Goal: Task Accomplishment & Management: Manage account settings

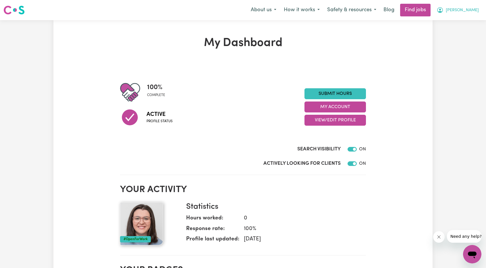
click at [476, 9] on span "Amy" at bounding box center [462, 10] width 33 height 6
click at [459, 19] on link "My Account" at bounding box center [459, 22] width 45 height 11
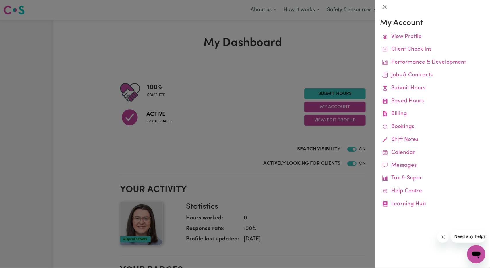
click at [265, 142] on div at bounding box center [245, 134] width 490 height 268
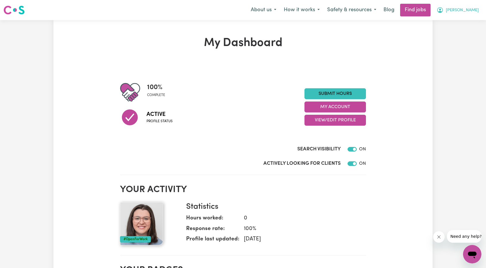
click at [469, 12] on button "Amy" at bounding box center [458, 10] width 50 height 12
click at [455, 22] on link "My Account" at bounding box center [459, 22] width 45 height 11
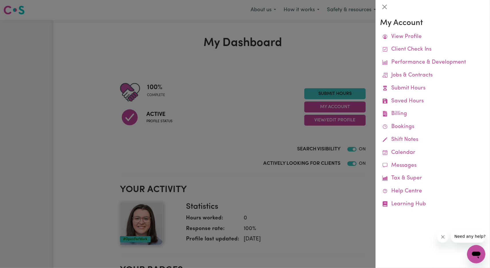
click at [277, 107] on div at bounding box center [245, 134] width 490 height 268
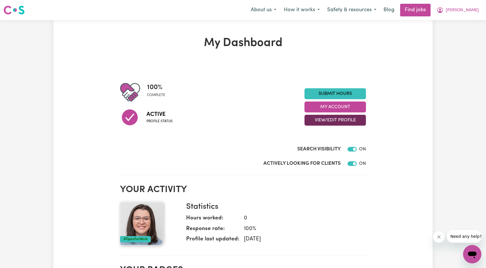
click at [324, 120] on button "View/Edit Profile" at bounding box center [334, 120] width 61 height 11
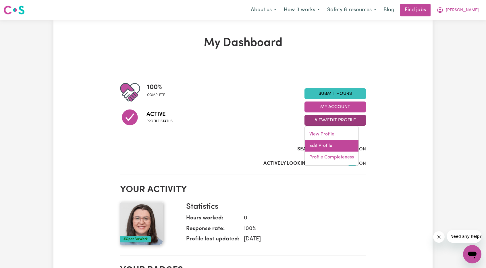
click at [322, 147] on link "Edit Profile" at bounding box center [332, 145] width 54 height 11
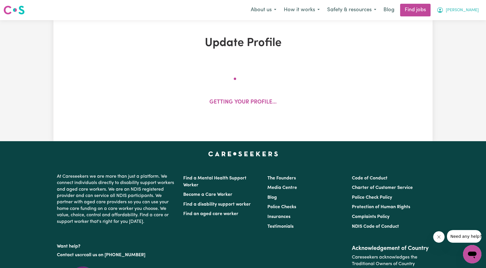
click at [443, 10] on icon "My Account" at bounding box center [440, 10] width 7 height 7
select select "female"
select select "Australian Citizen"
select select "Studying a healthcare related degree or qualification"
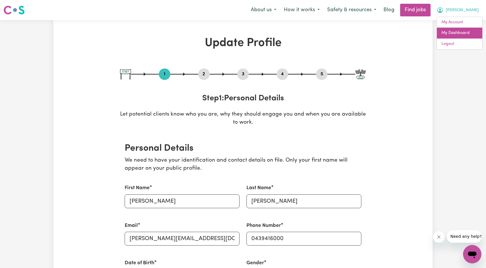
click at [451, 33] on link "My Dashboard" at bounding box center [459, 33] width 45 height 11
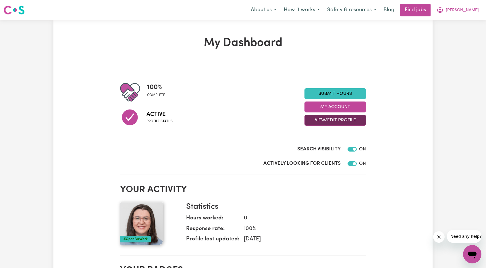
click at [349, 120] on button "View/Edit Profile" at bounding box center [334, 120] width 61 height 11
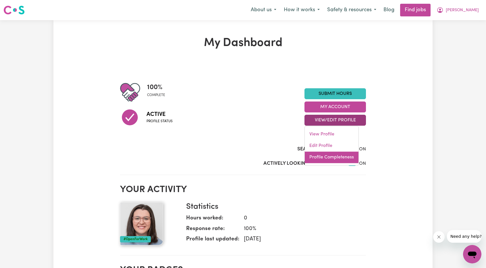
click at [335, 160] on link "Profile Completeness" at bounding box center [332, 156] width 54 height 11
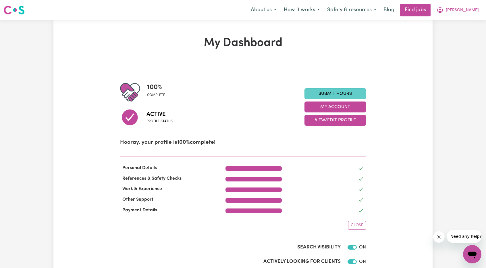
click at [345, 94] on link "Submit Hours" at bounding box center [334, 93] width 61 height 11
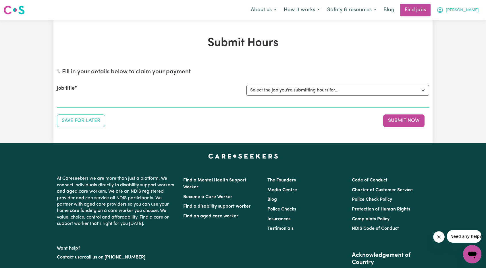
click at [470, 9] on button "Amy" at bounding box center [458, 10] width 50 height 12
click at [459, 19] on link "My Account" at bounding box center [459, 22] width 45 height 11
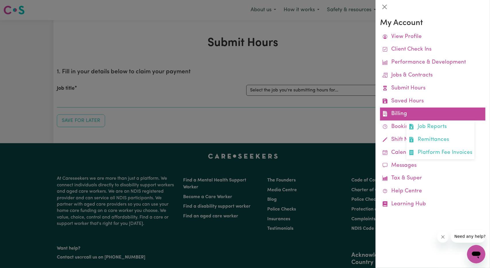
click at [404, 119] on link "Billing Job Reports Remittances Platform Fee Invoices" at bounding box center [432, 113] width 105 height 13
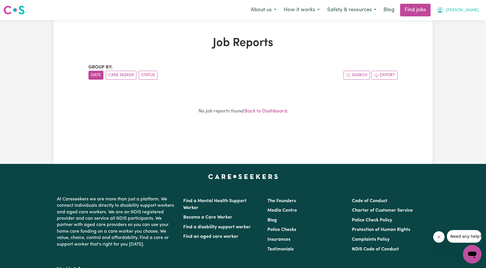
click at [476, 8] on span "Amy" at bounding box center [462, 10] width 33 height 6
click at [456, 22] on link "My Account" at bounding box center [459, 22] width 45 height 11
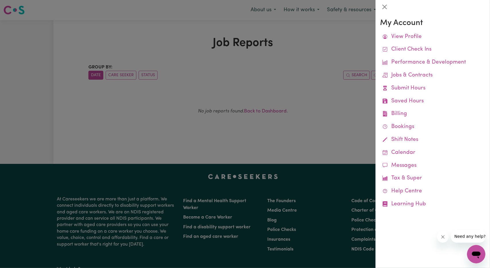
click at [341, 46] on div at bounding box center [245, 134] width 490 height 268
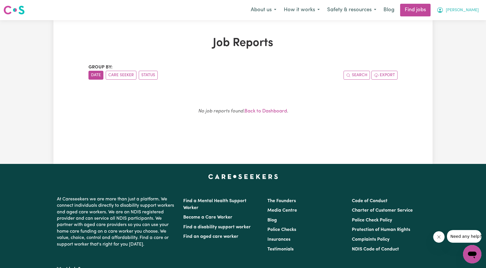
click at [478, 11] on button "Amy" at bounding box center [458, 10] width 50 height 12
click at [457, 30] on link "My Dashboard" at bounding box center [459, 33] width 45 height 11
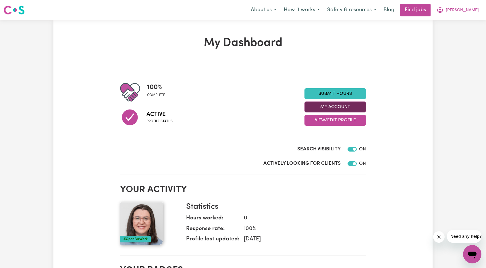
click at [346, 105] on button "My Account" at bounding box center [334, 106] width 61 height 11
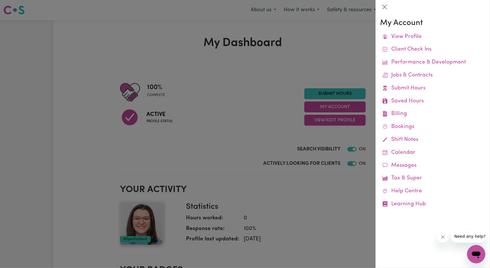
click at [318, 74] on div at bounding box center [245, 134] width 490 height 268
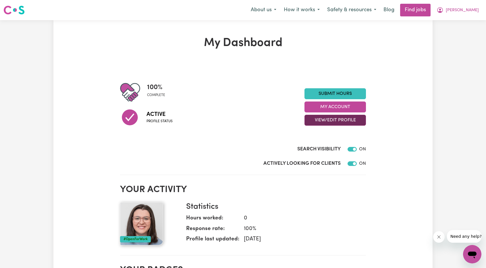
click at [342, 117] on button "View/Edit Profile" at bounding box center [334, 120] width 61 height 11
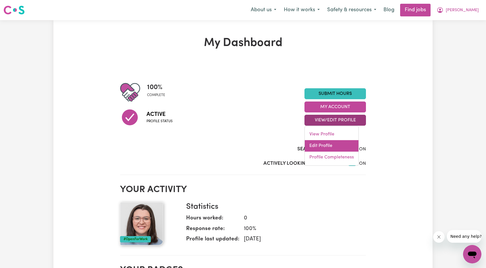
click at [325, 148] on link "Edit Profile" at bounding box center [332, 145] width 54 height 11
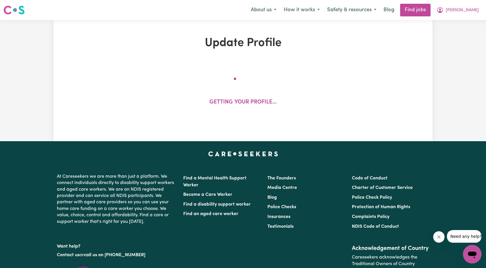
select select "female"
select select "Australian Citizen"
select select "Studying a healthcare related degree or qualification"
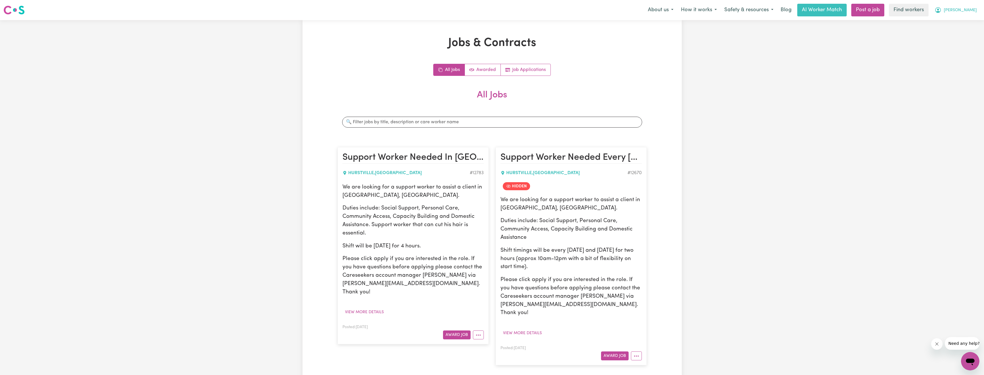
click at [963, 11] on button "Travis" at bounding box center [955, 10] width 50 height 12
click at [955, 34] on link "Logout" at bounding box center [956, 33] width 45 height 11
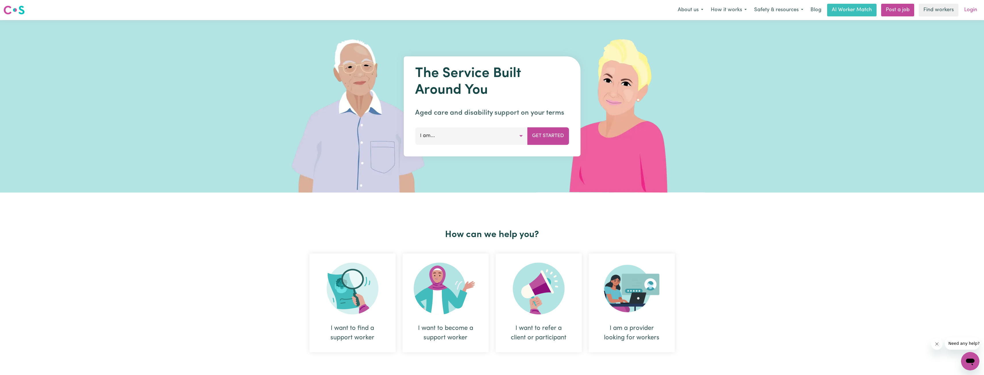
click at [970, 11] on link "Login" at bounding box center [970, 10] width 20 height 13
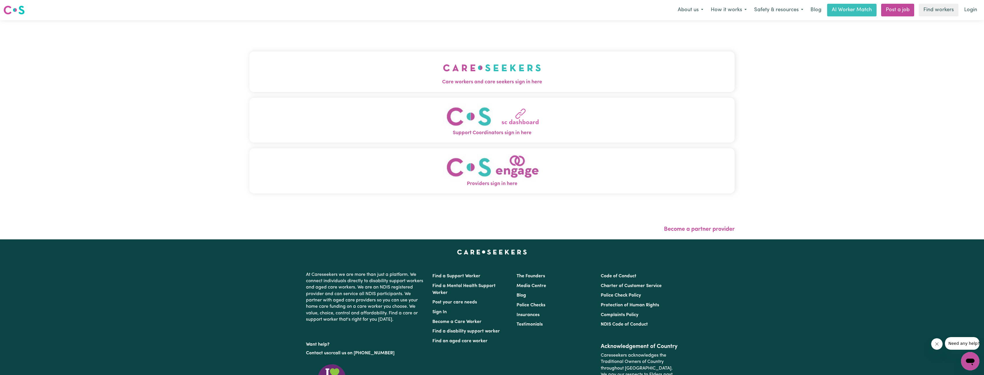
click at [386, 87] on button "Care workers and care seekers sign in here" at bounding box center [491, 71] width 485 height 40
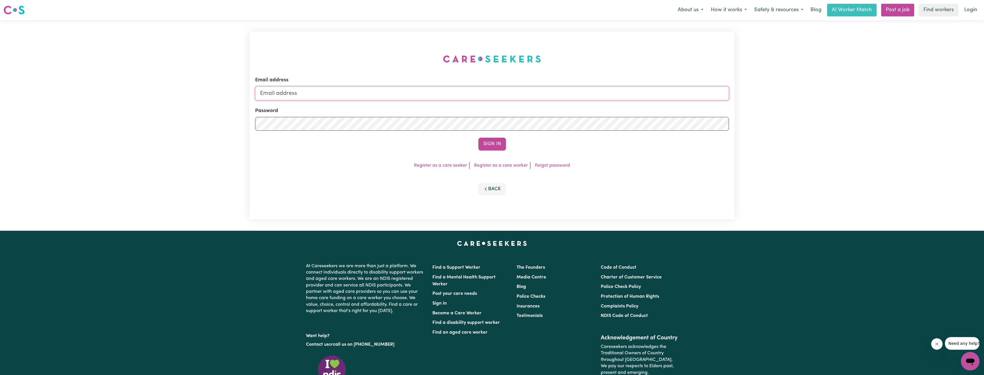
click at [498, 94] on input "Email address" at bounding box center [492, 93] width 474 height 14
drag, startPoint x: 291, startPoint y: 95, endPoint x: 434, endPoint y: 109, distance: 143.9
click at [422, 98] on input "superuser~ethan@careseekers.com.au" at bounding box center [492, 93] width 474 height 14
type input "superuser~lewis.amy954@gmail.com"
click at [497, 141] on button "Sign In" at bounding box center [492, 144] width 28 height 13
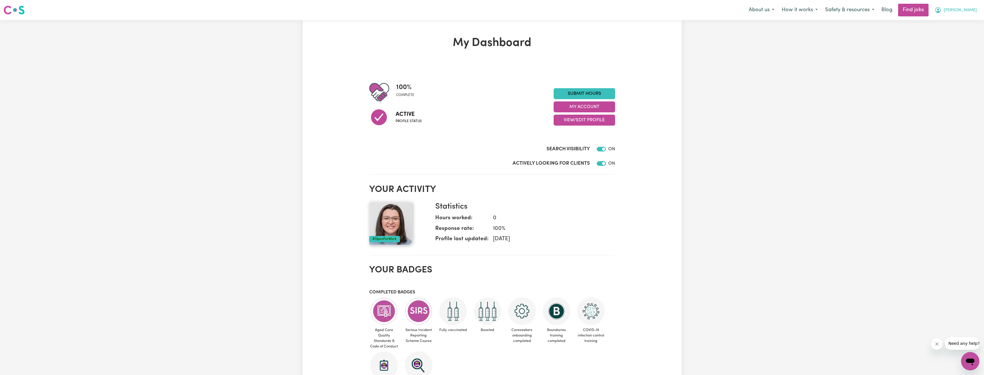
click at [941, 11] on icon "My Account" at bounding box center [938, 10] width 6 height 6
click at [956, 22] on link "My Account" at bounding box center [956, 22] width 45 height 11
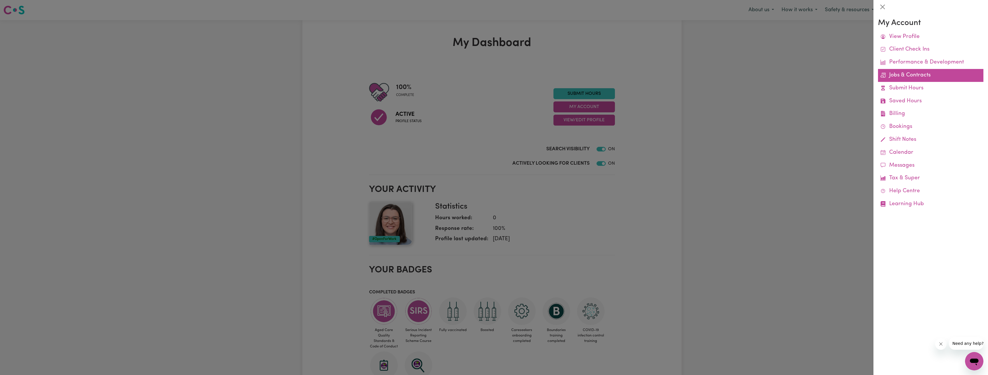
click at [909, 77] on link "Jobs & Contracts" at bounding box center [930, 75] width 105 height 13
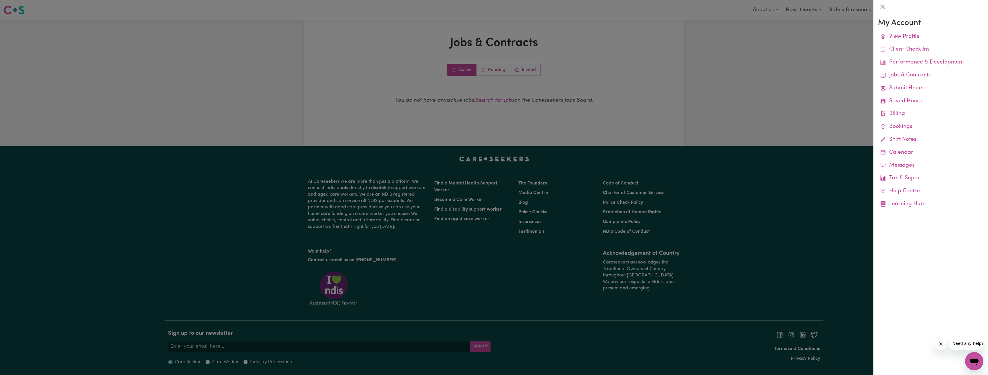
click at [503, 75] on div at bounding box center [494, 187] width 988 height 375
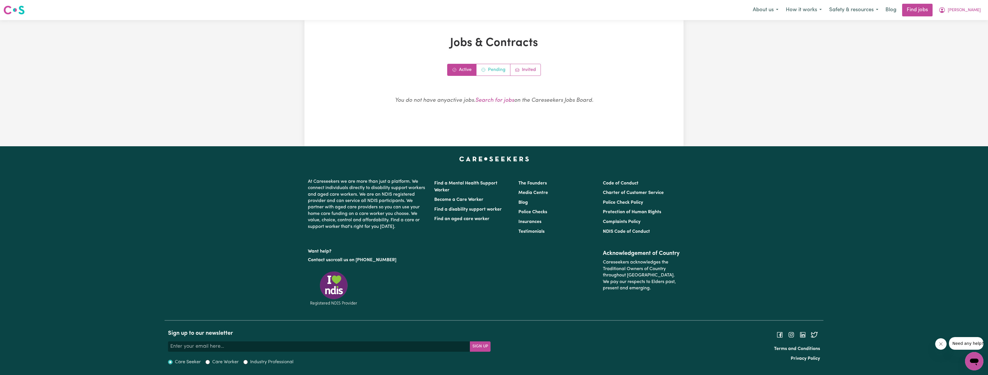
click at [490, 72] on link "Pending" at bounding box center [493, 69] width 34 height 11
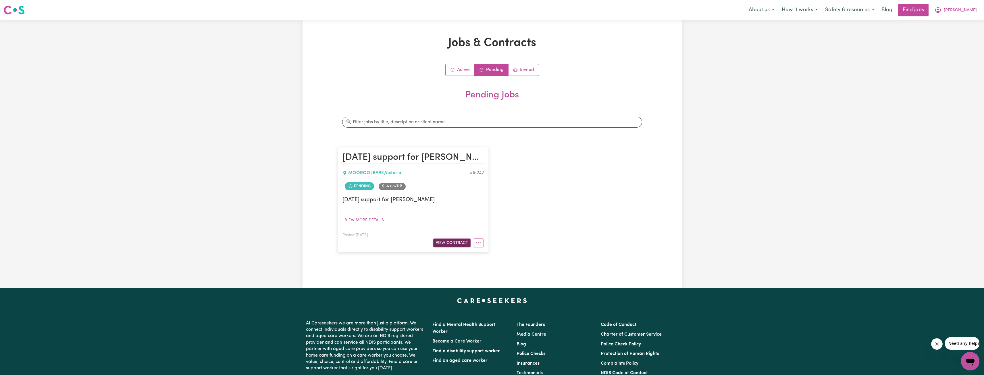
click at [455, 241] on button "View Contract" at bounding box center [451, 242] width 37 height 9
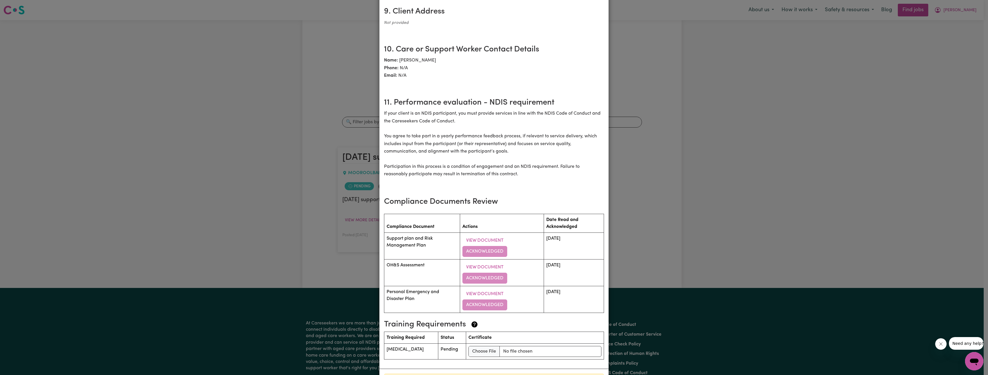
scroll to position [740, 0]
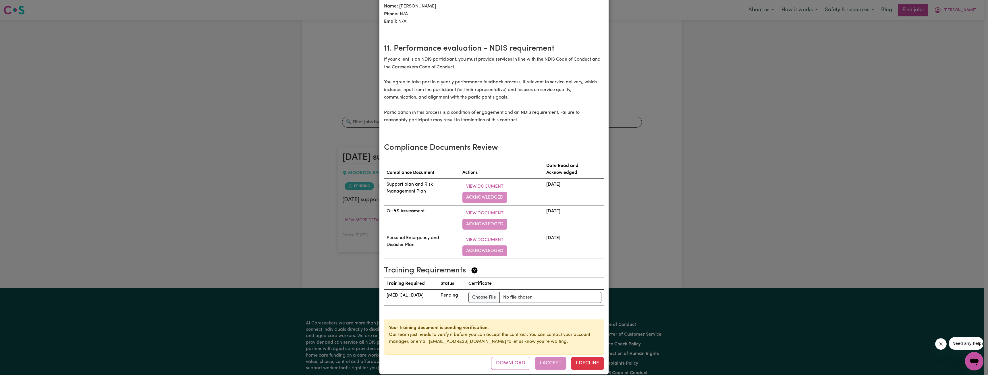
click at [555, 357] on div "Download I Accept I Decline" at bounding box center [547, 363] width 113 height 13
click at [420, 289] on td "Medication Management" at bounding box center [411, 297] width 54 height 16
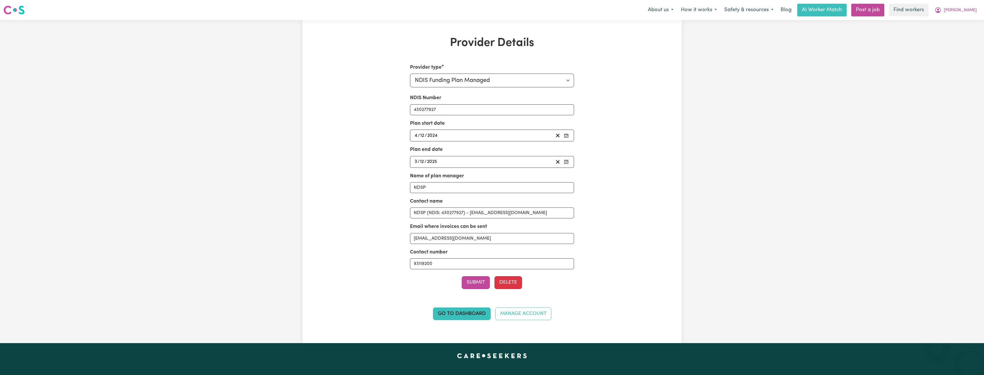
select select "NDIS_FUNDING_PLAN_MANAGED"
